Goal: Communication & Community: Answer question/provide support

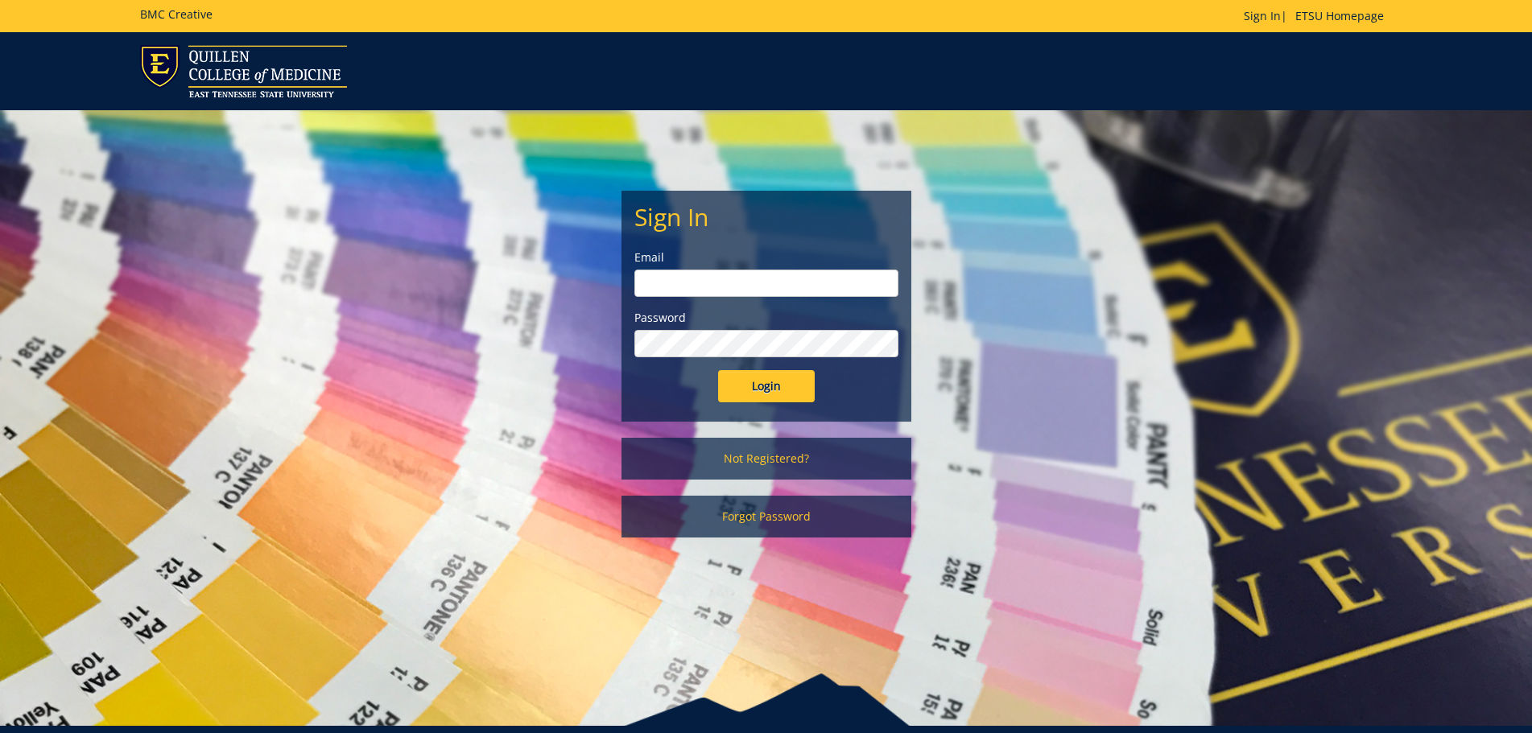
type input "[EMAIL_ADDRESS][DOMAIN_NAME]"
click at [766, 390] on input "Login" at bounding box center [766, 386] width 97 height 32
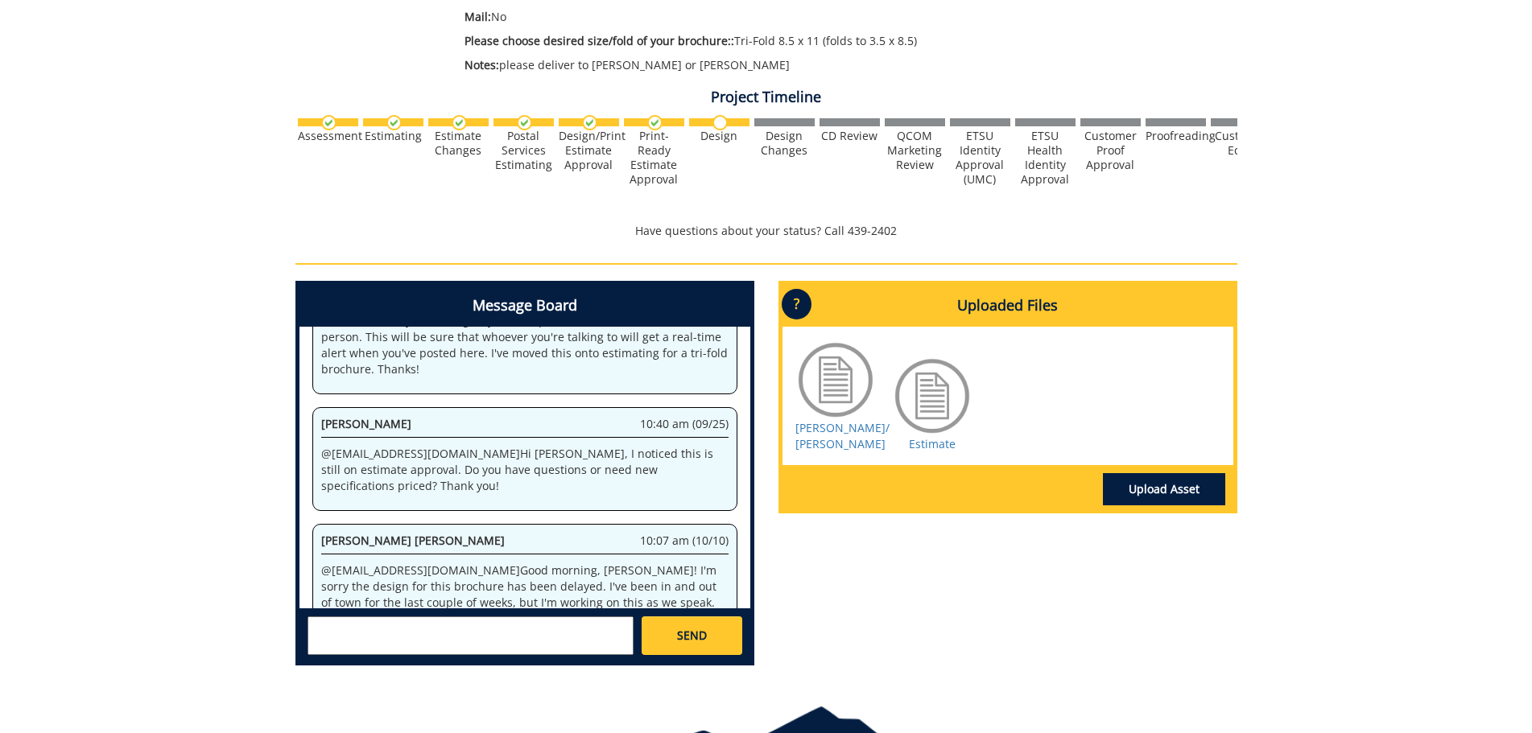
scroll to position [456, 0]
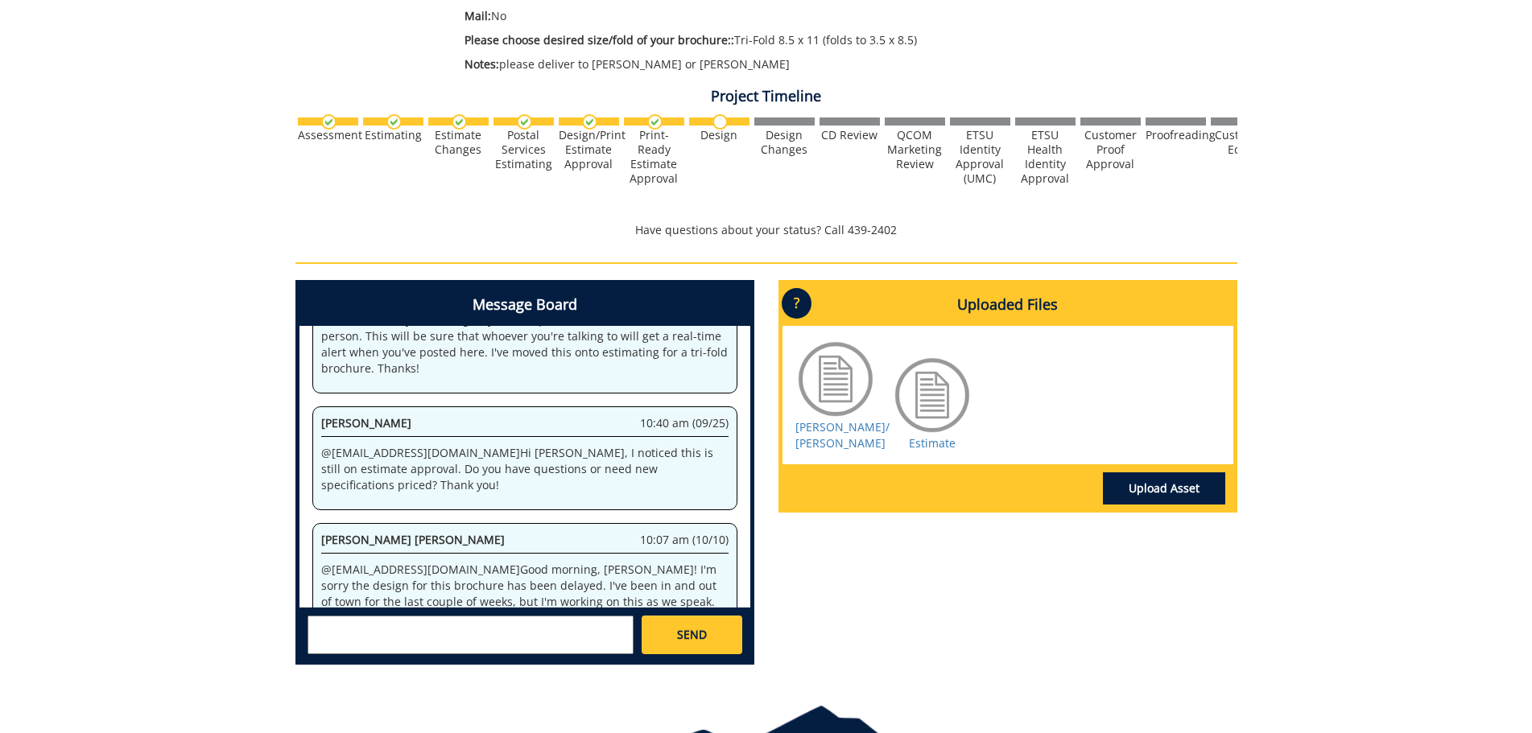
click at [416, 618] on textarea at bounding box center [470, 635] width 326 height 39
type textarea "t"
type textarea "Thank you for the updated. Have a great day. Thank you."
click at [707, 637] on link "SEND" at bounding box center [691, 635] width 100 height 39
